Goal: Information Seeking & Learning: Learn about a topic

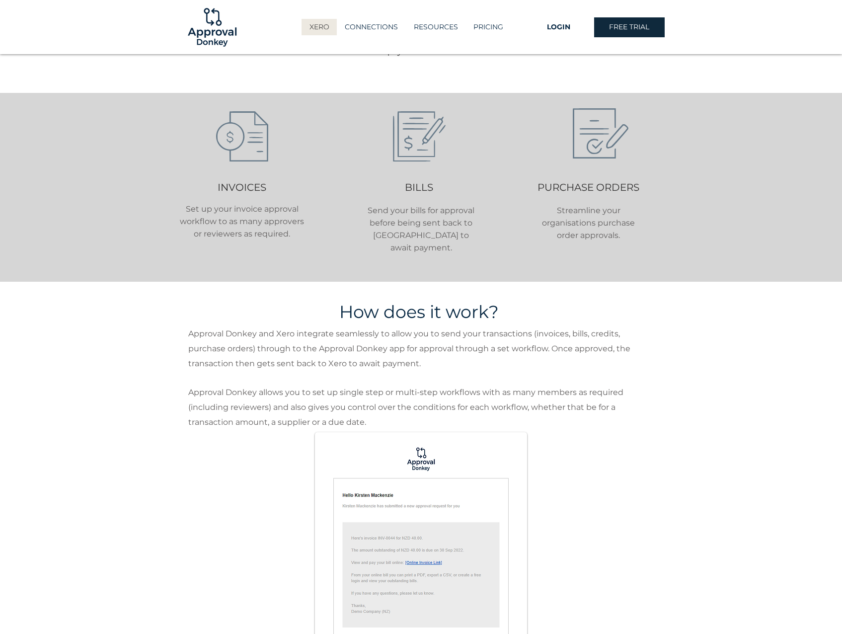
click at [168, 216] on div at bounding box center [421, 187] width 842 height 189
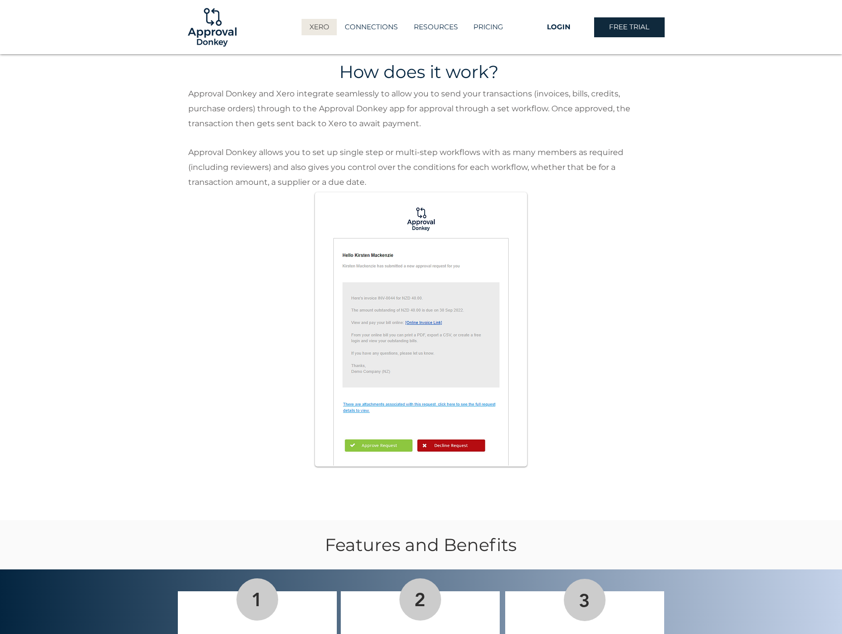
scroll to position [562, 0]
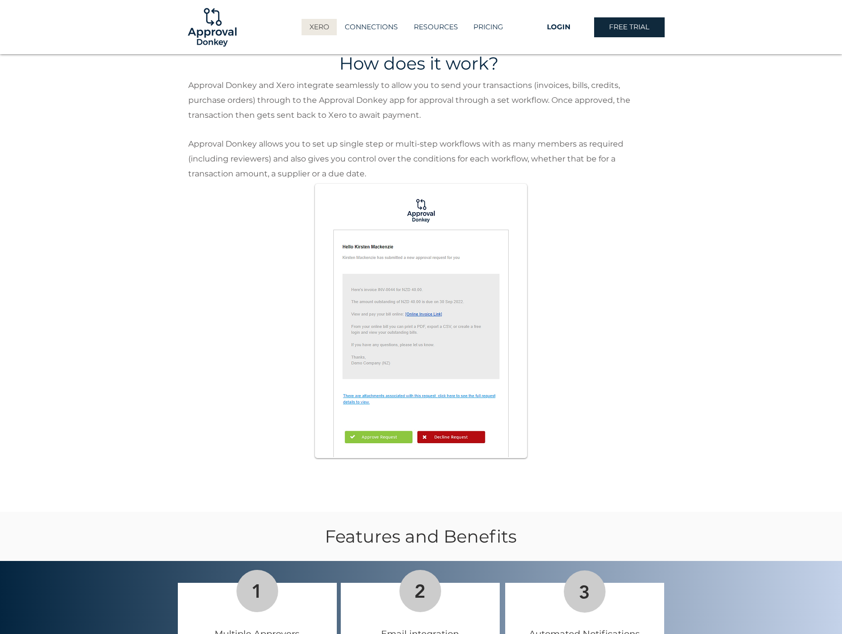
click at [442, 320] on img at bounding box center [421, 321] width 210 height 272
click at [547, 230] on div at bounding box center [421, 272] width 842 height 478
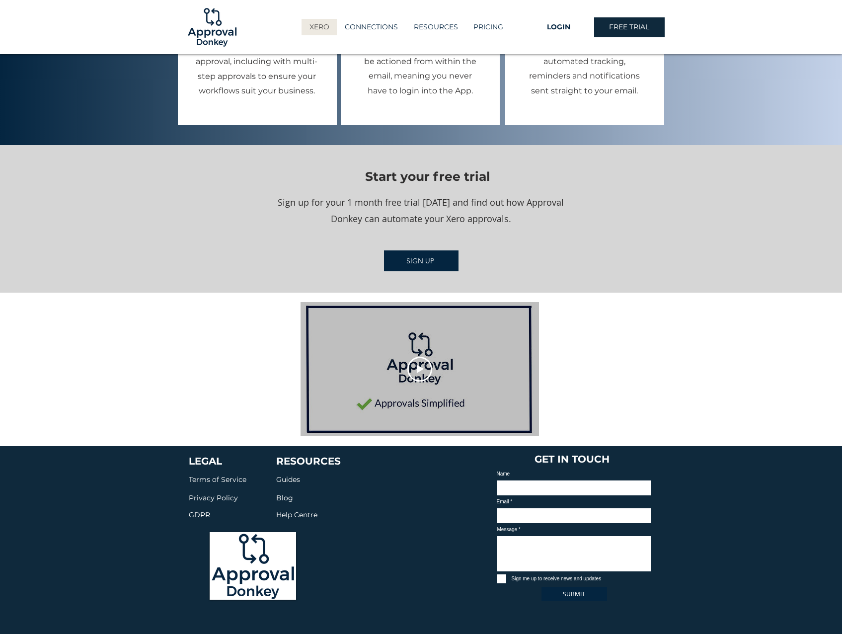
scroll to position [1198, 0]
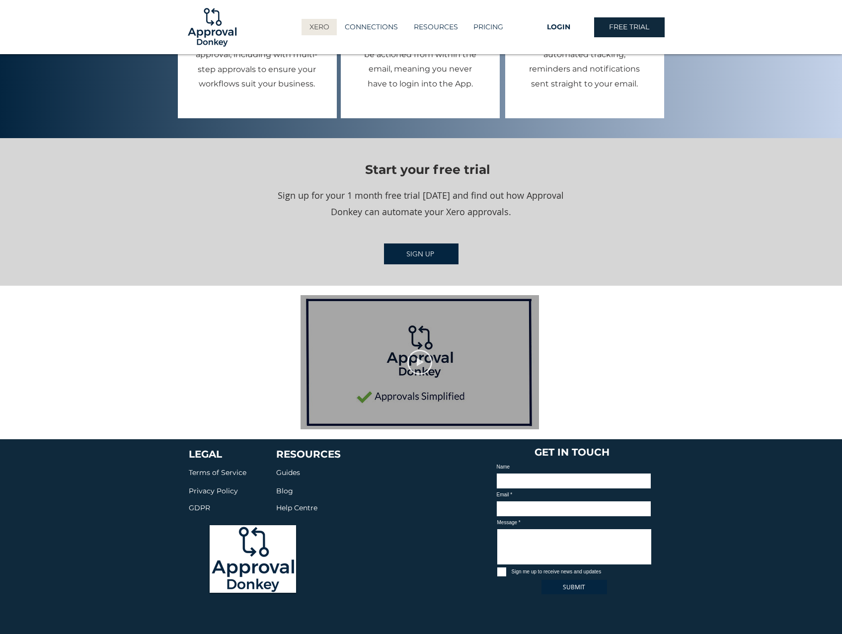
click at [417, 357] on icon "Play video" at bounding box center [419, 362] width 25 height 25
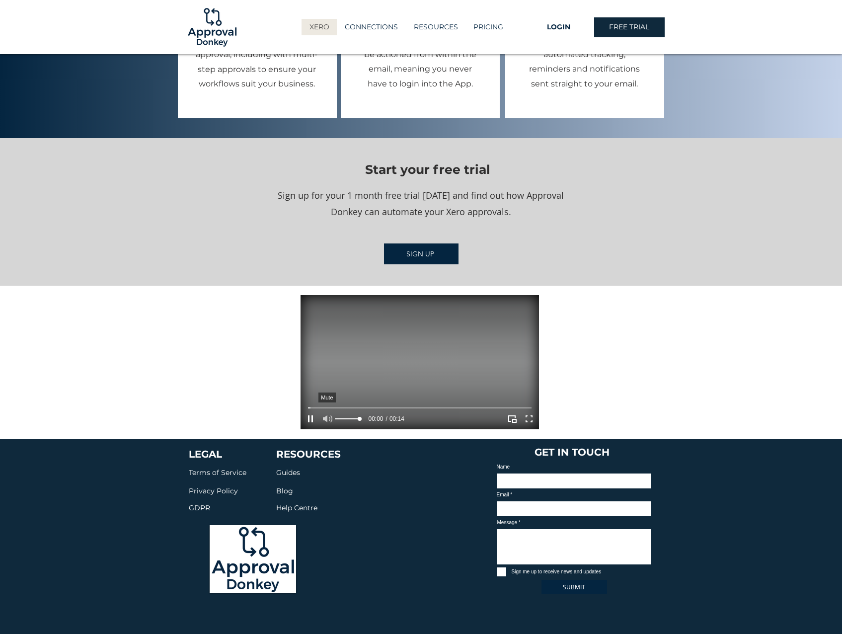
click at [326, 415] on icon "Mute" at bounding box center [327, 418] width 9 height 7
drag, startPoint x: 418, startPoint y: 392, endPoint x: 462, endPoint y: 390, distance: 43.2
click at [419, 404] on div at bounding box center [420, 408] width 224 height 8
click at [488, 391] on video at bounding box center [420, 362] width 238 height 134
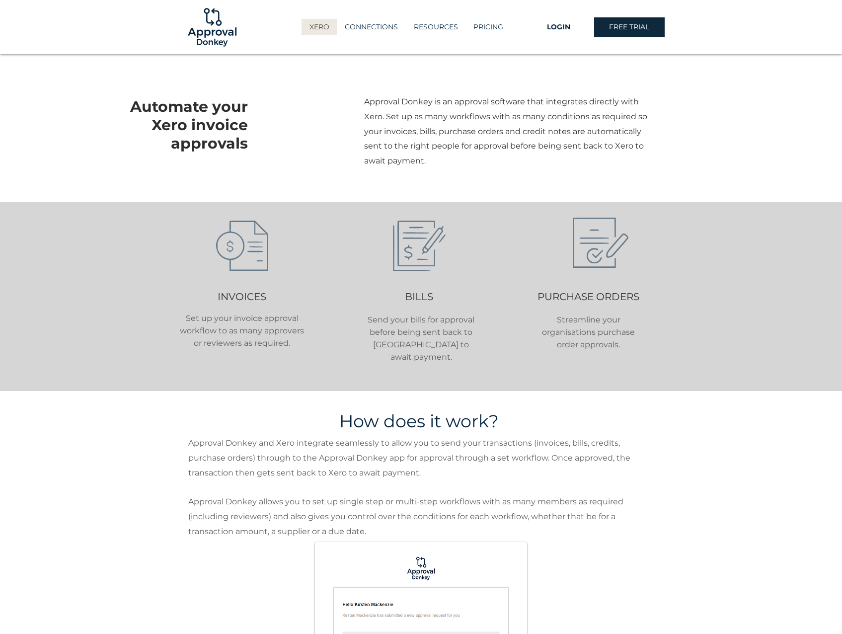
scroll to position [0, 0]
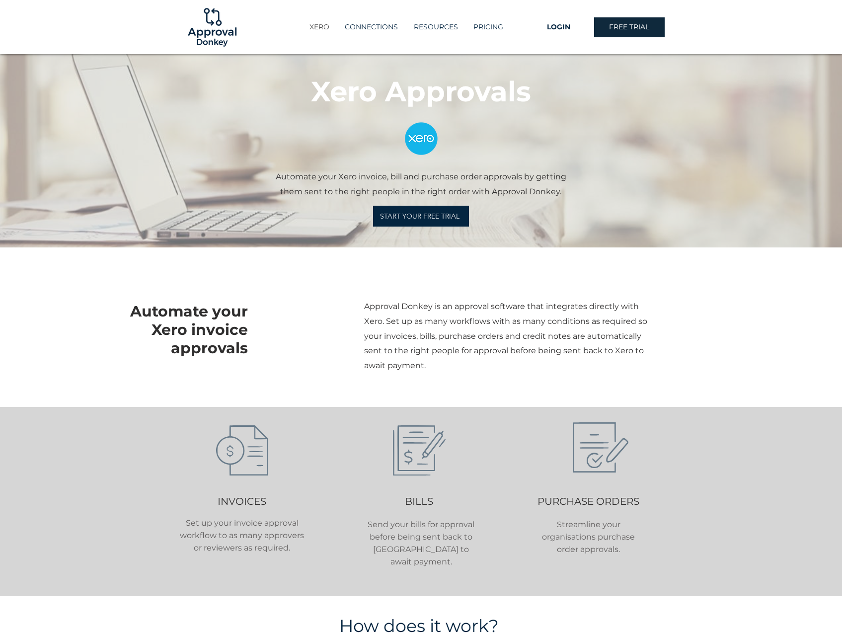
click at [335, 28] on div "XERO" at bounding box center [319, 27] width 35 height 16
click at [210, 46] on img at bounding box center [212, 27] width 54 height 54
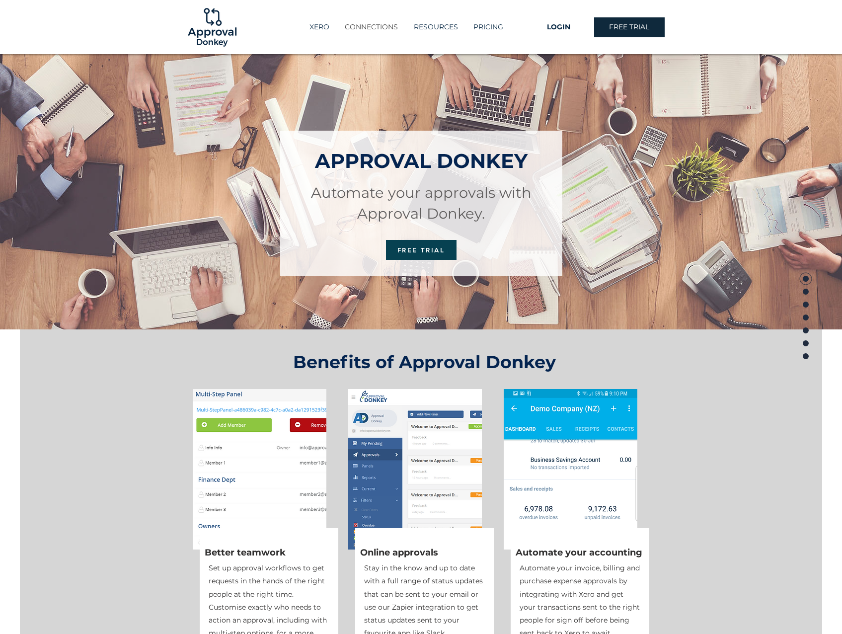
click at [353, 29] on p "CONNECTIONS" at bounding box center [371, 27] width 63 height 16
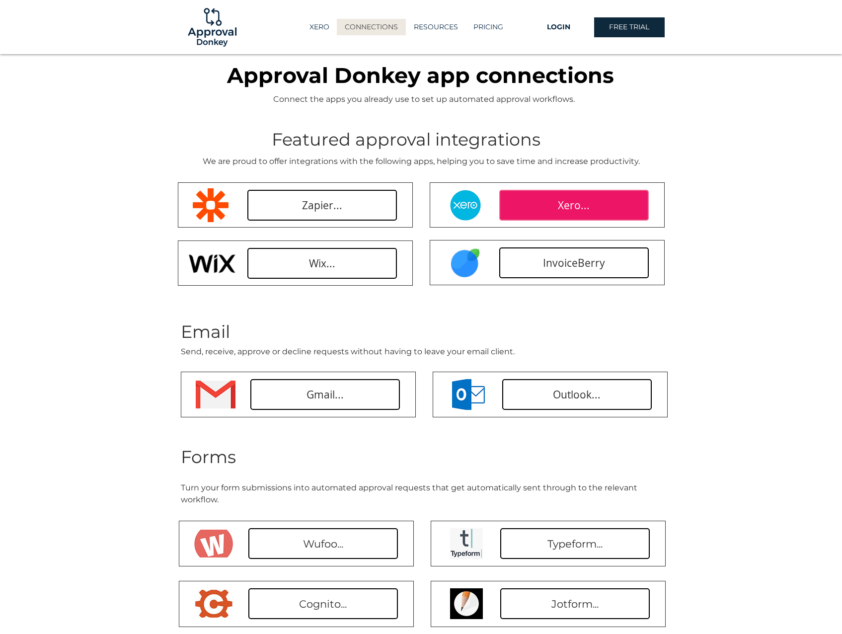
click at [576, 210] on span "Xero..." at bounding box center [574, 205] width 32 height 14
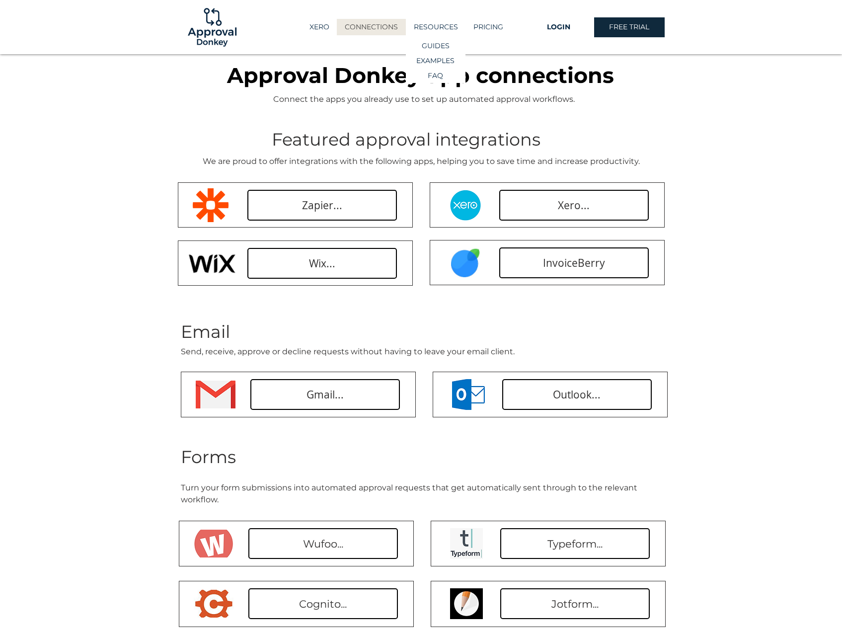
click at [437, 35] on p "RESOURCES" at bounding box center [436, 27] width 54 height 16
click at [439, 29] on p "RESOURCES" at bounding box center [436, 27] width 54 height 16
click at [495, 23] on p "PRICING" at bounding box center [488, 27] width 40 height 16
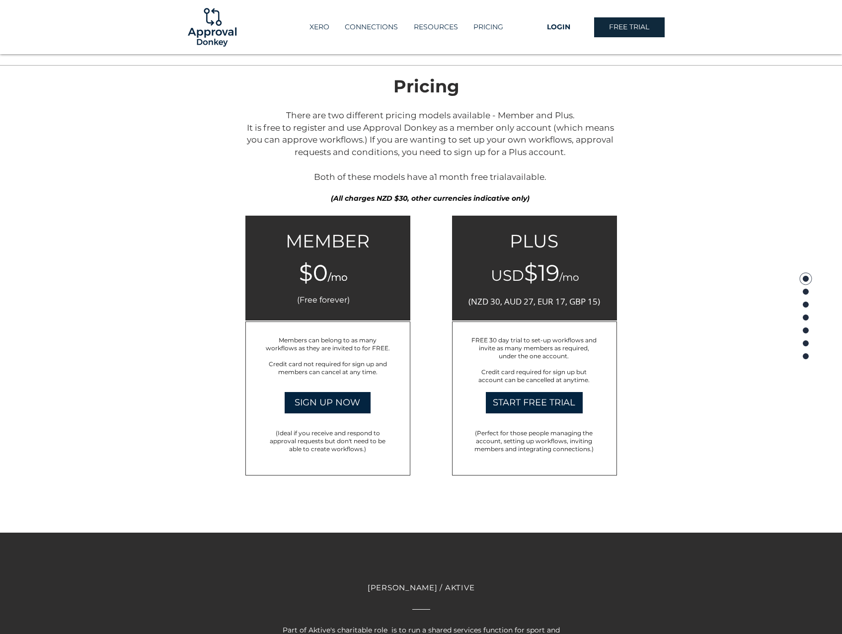
scroll to position [1452, 0]
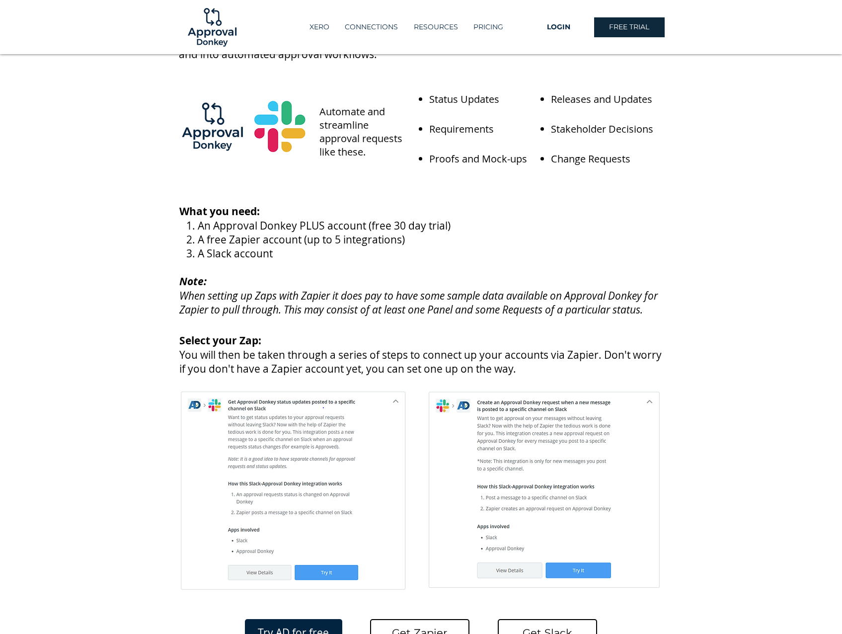
scroll to position [298, 0]
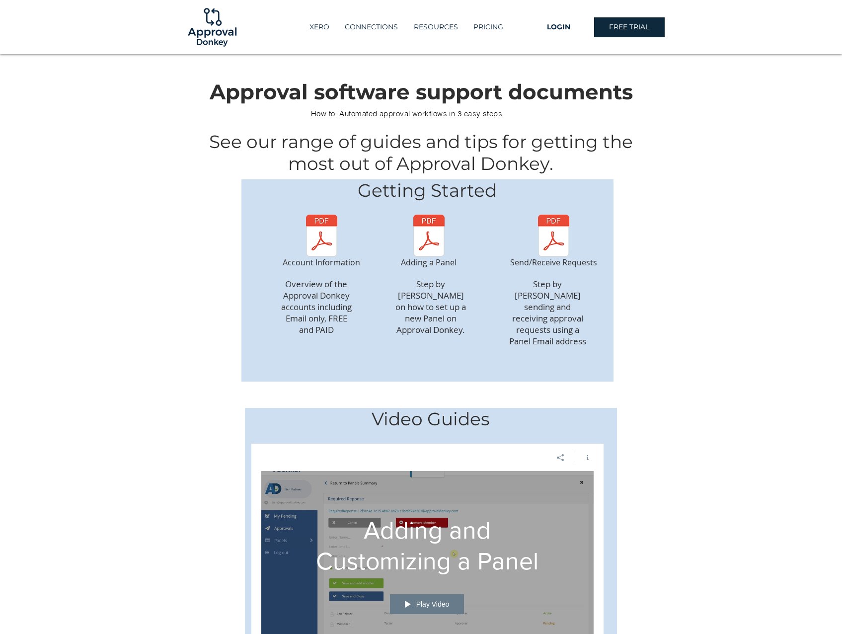
click at [642, 162] on div "main content" at bounding box center [421, 224] width 842 height 340
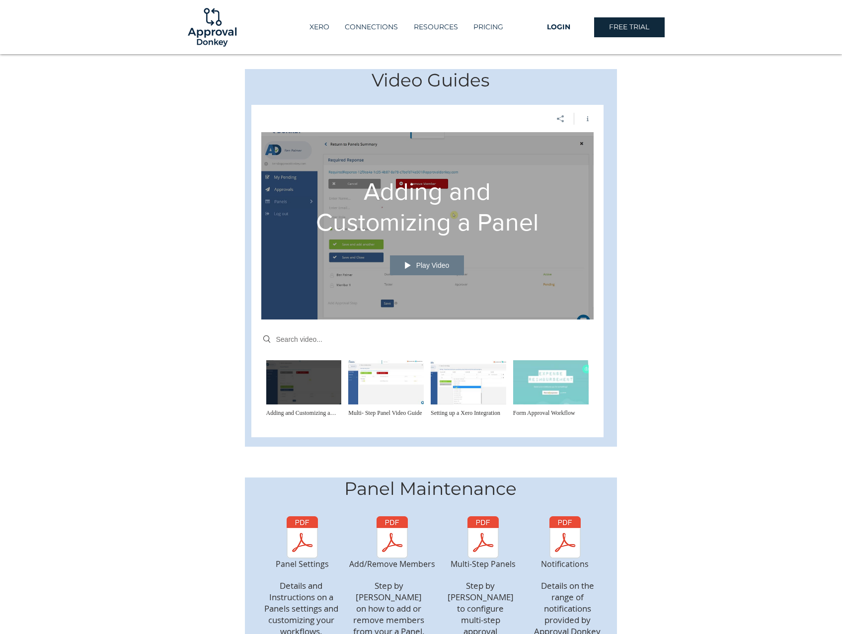
scroll to position [397, 0]
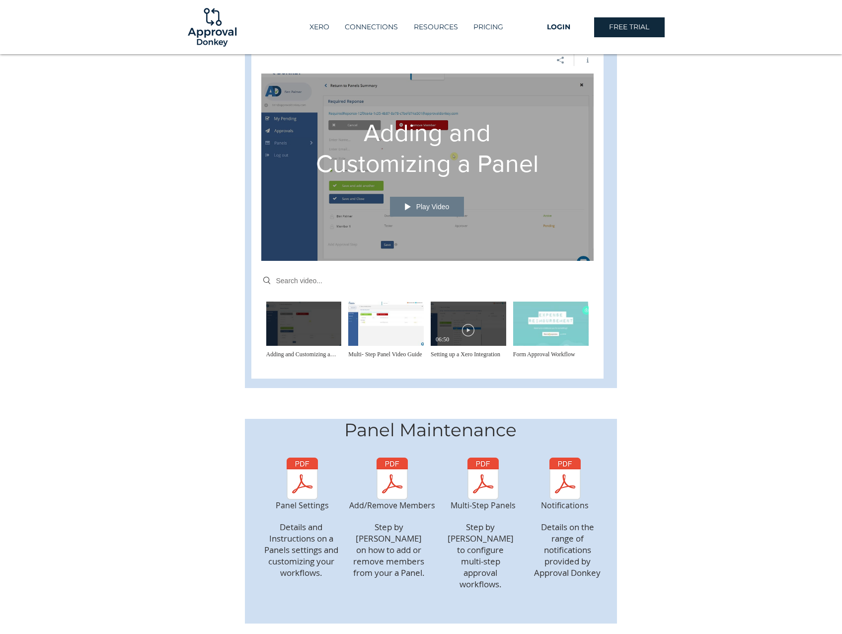
click at [483, 324] on section "Now Playing 06:50 Play Video Setting up a Xero Integration" at bounding box center [468, 331] width 77 height 60
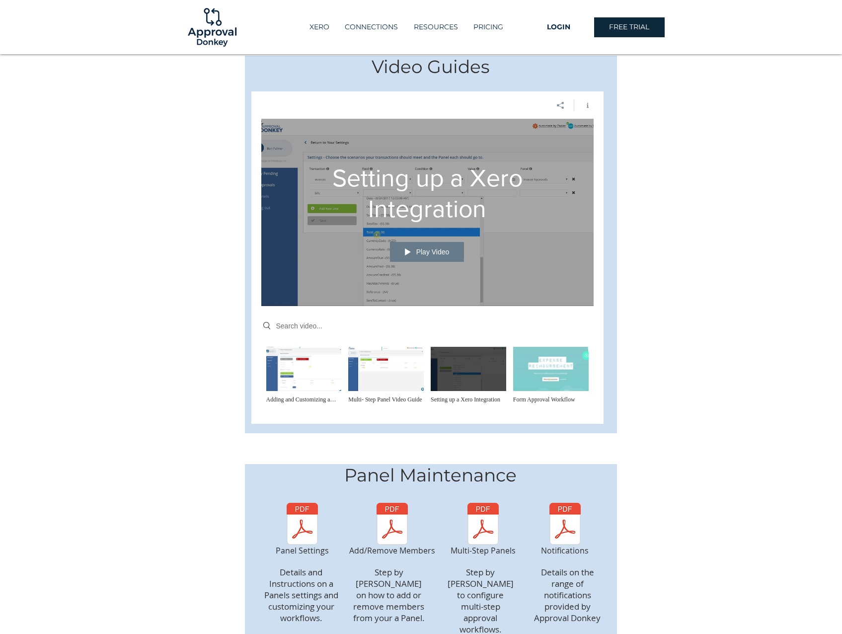
scroll to position [233, 0]
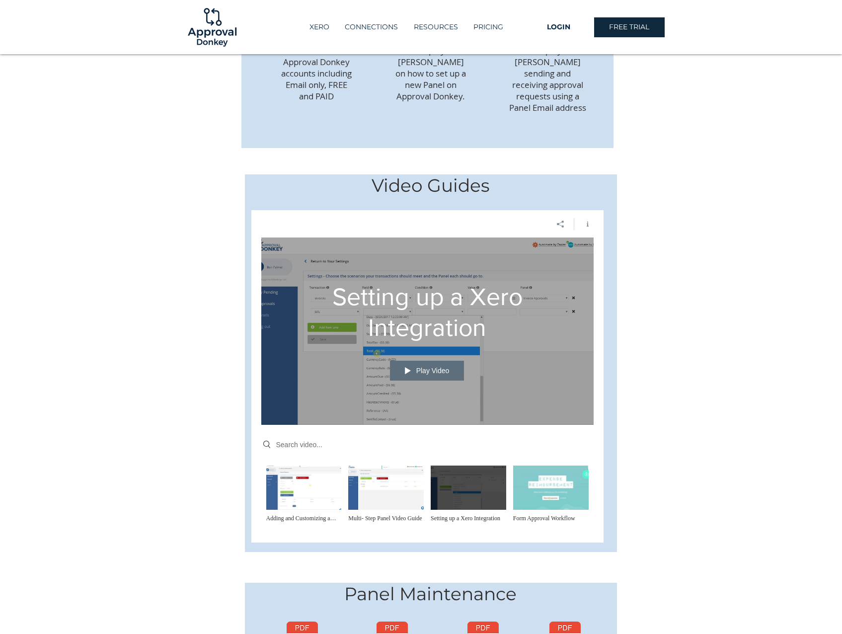
click at [436, 367] on span "Play Video" at bounding box center [432, 370] width 33 height 7
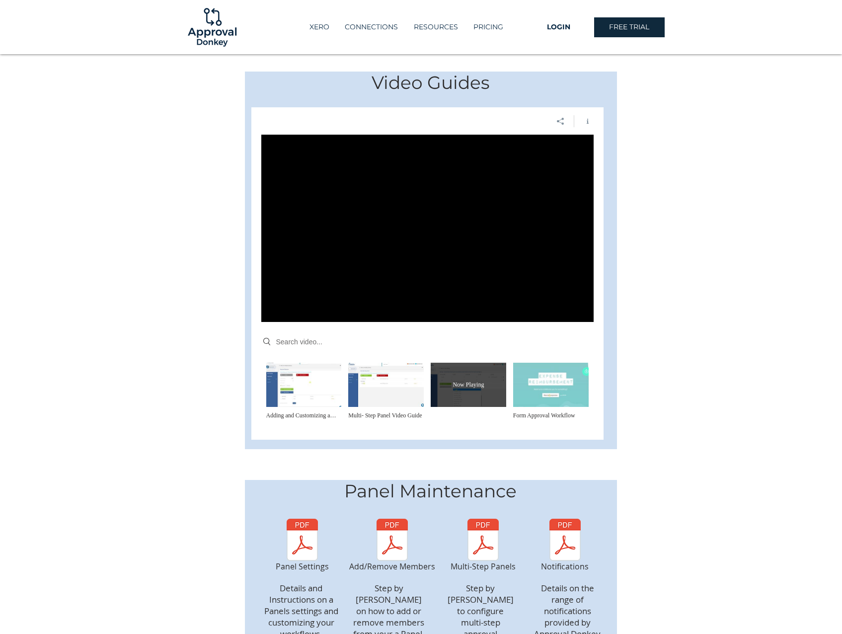
scroll to position [333, 0]
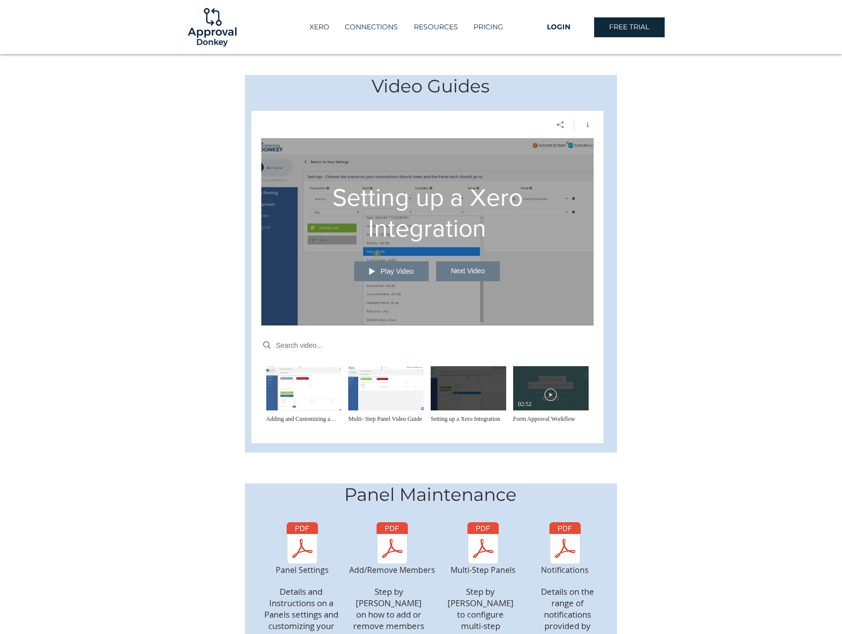
click at [572, 382] on div "Now Playing 02:52" at bounding box center [551, 389] width 66 height 40
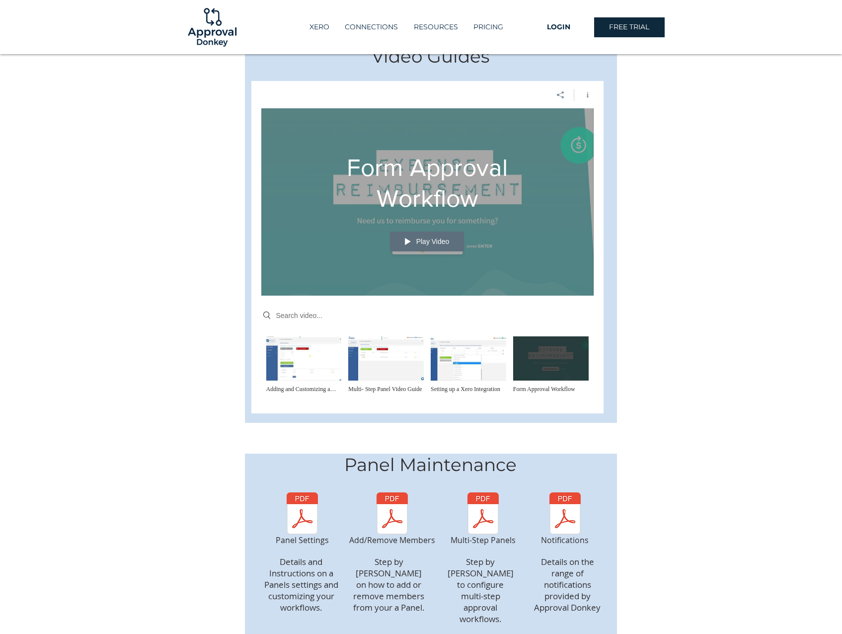
scroll to position [233, 0]
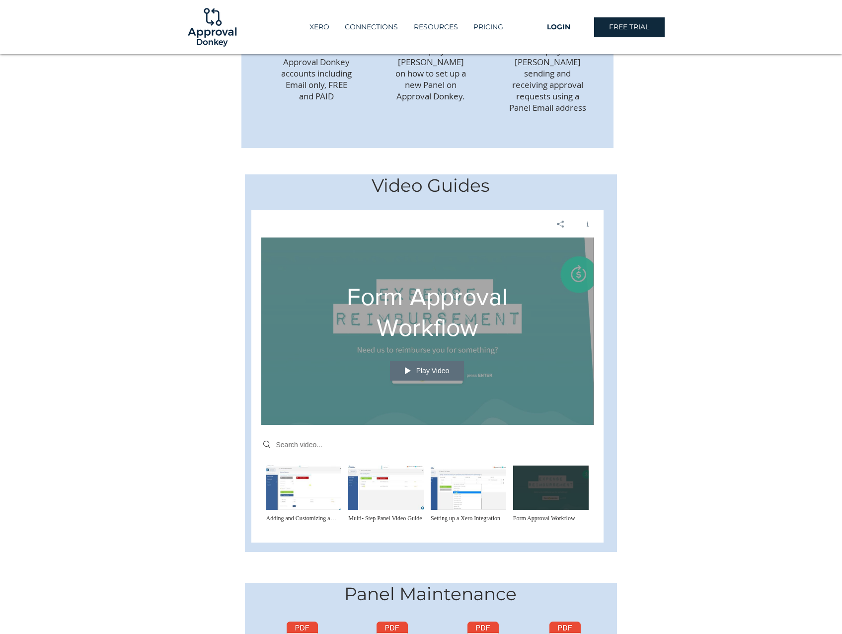
click at [453, 361] on button "Play Video" at bounding box center [427, 371] width 75 height 20
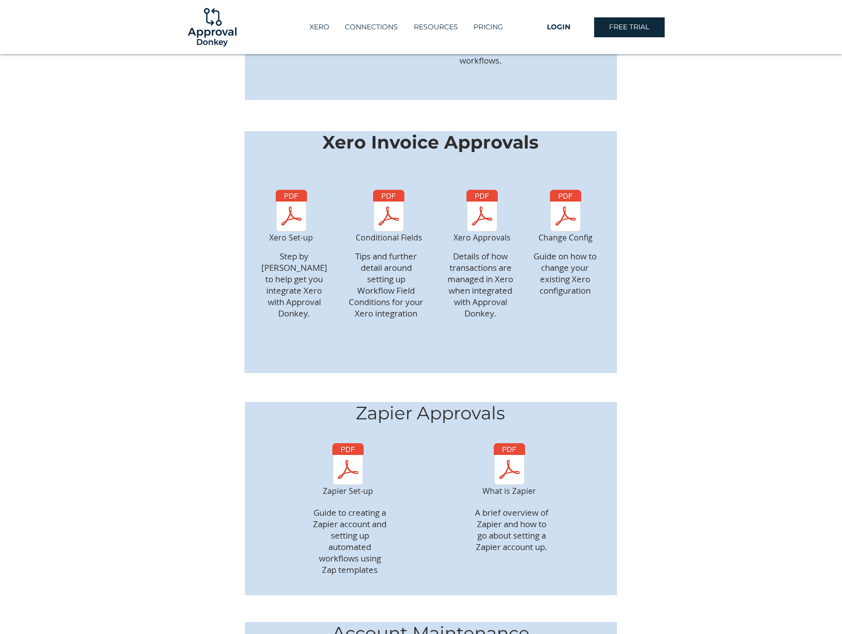
scroll to position [929, 0]
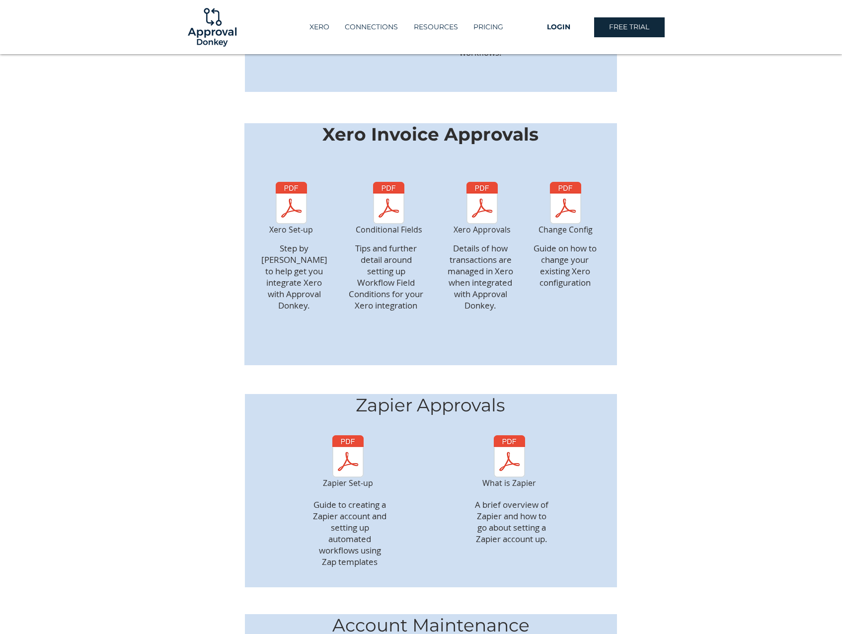
drag, startPoint x: 647, startPoint y: 278, endPoint x: 641, endPoint y: 282, distance: 6.8
click at [647, 278] on div at bounding box center [421, 155] width 842 height 1381
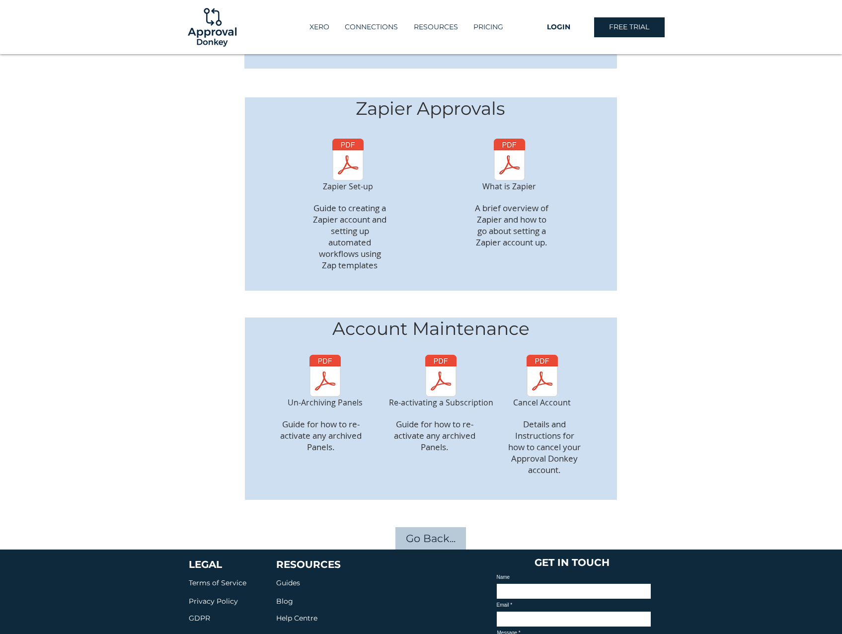
scroll to position [1227, 0]
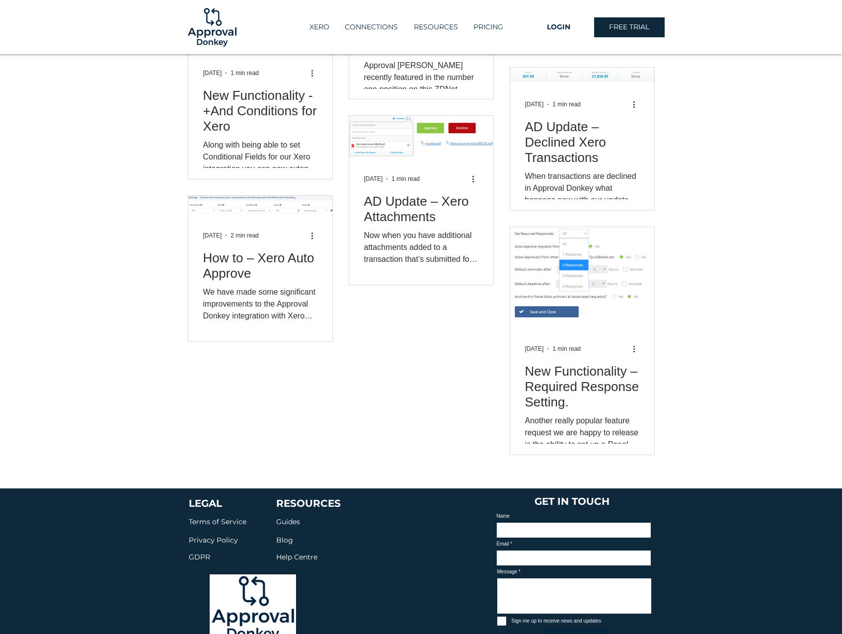
scroll to position [1155, 0]
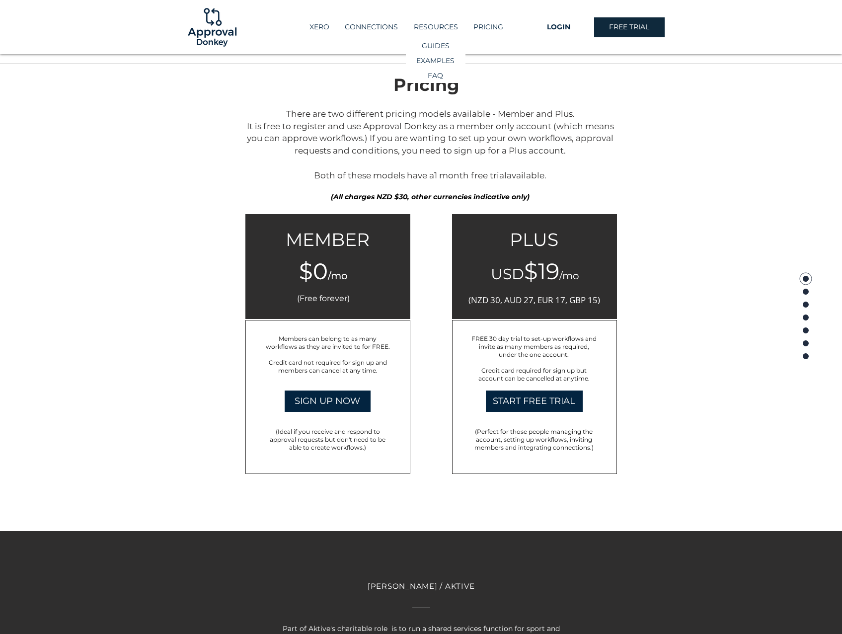
scroll to position [1452, 0]
